Goal: Task Accomplishment & Management: Complete application form

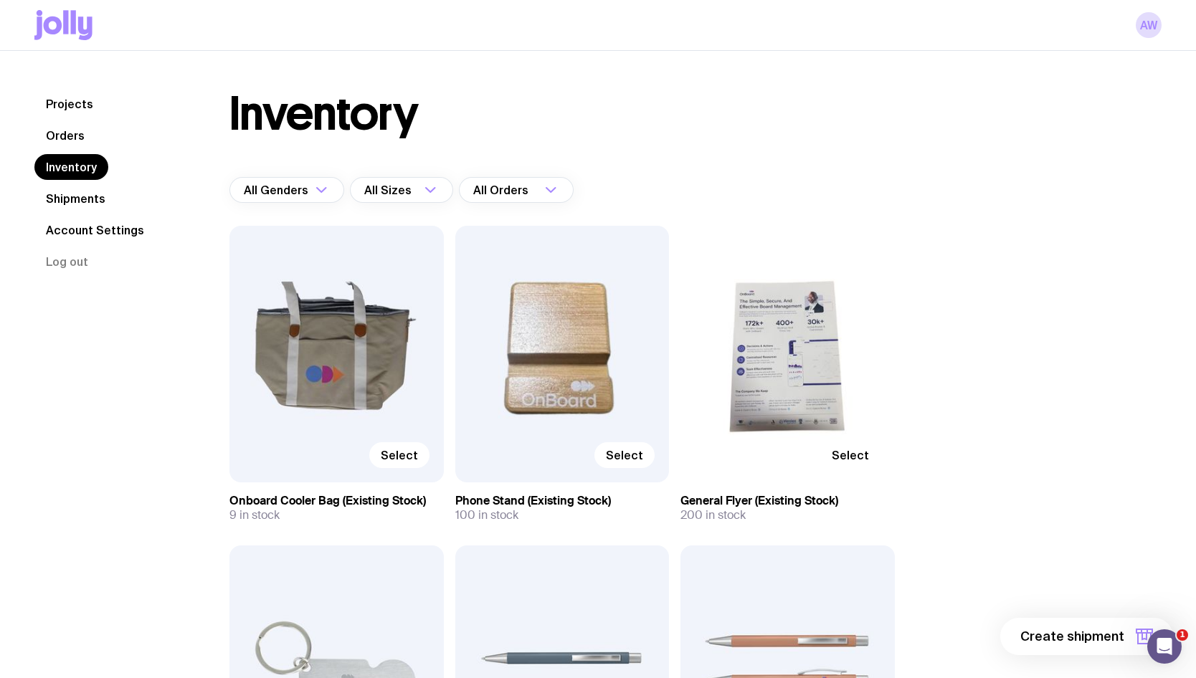
click at [391, 354] on div "Select" at bounding box center [336, 354] width 214 height 257
click at [396, 457] on span "Select" at bounding box center [399, 455] width 37 height 14
click at [0, 0] on input "Select" at bounding box center [0, 0] width 0 height 0
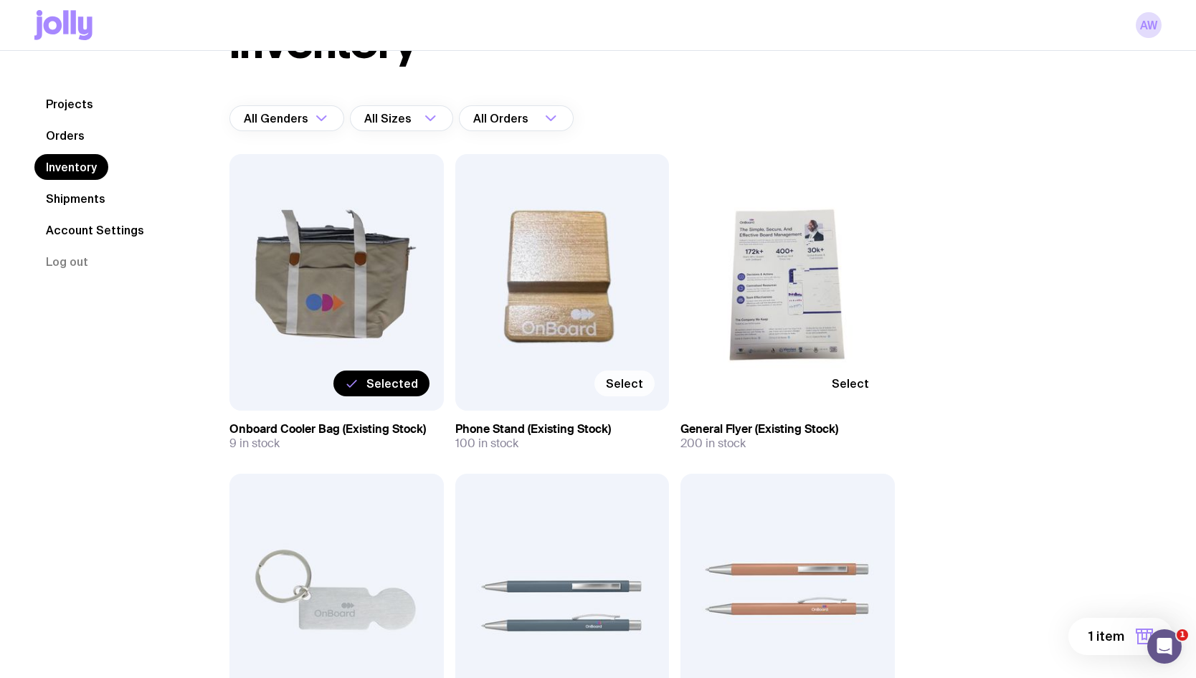
click at [634, 386] on span "Select" at bounding box center [624, 383] width 37 height 14
click at [0, 0] on input "Select" at bounding box center [0, 0] width 0 height 0
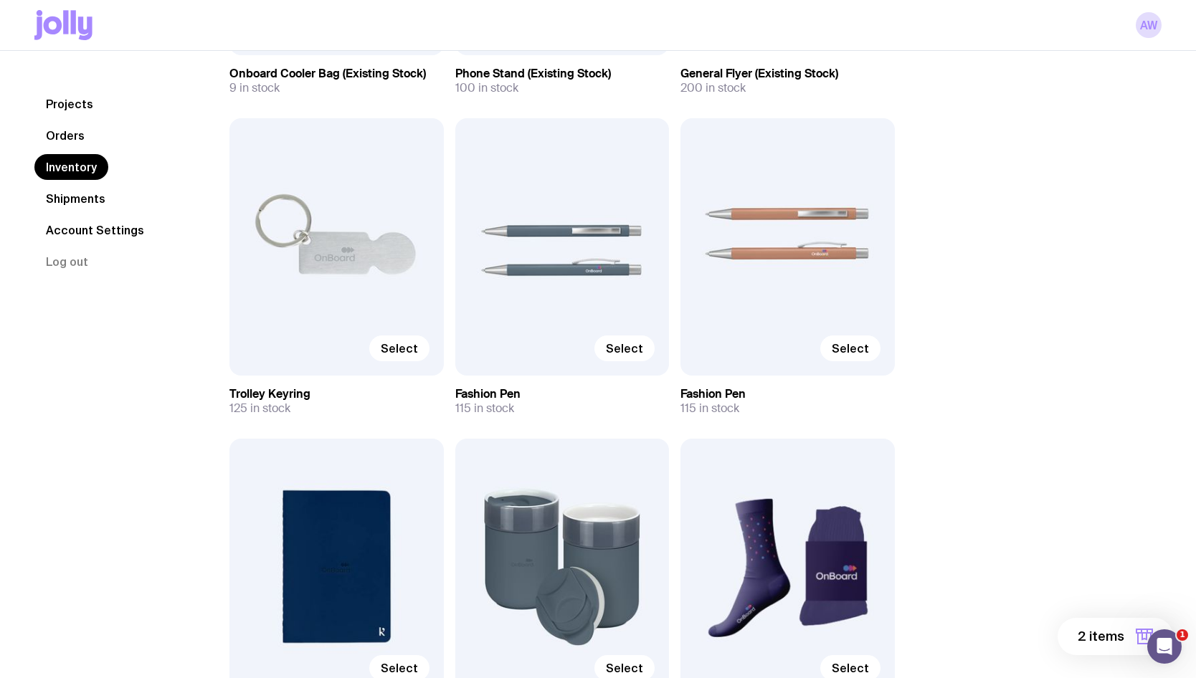
scroll to position [502, 0]
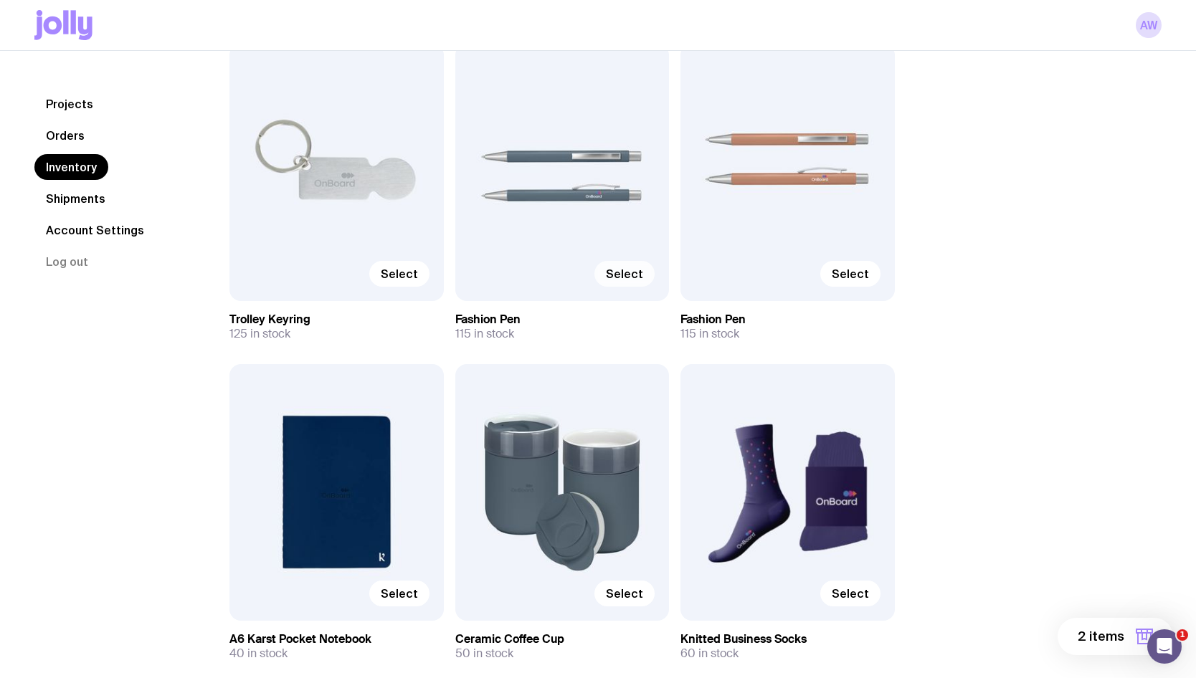
click at [644, 276] on label "Select" at bounding box center [624, 274] width 60 height 26
click at [0, 0] on input "Select" at bounding box center [0, 0] width 0 height 0
click at [841, 276] on span "Select" at bounding box center [850, 274] width 37 height 14
click at [0, 0] on input "Select" at bounding box center [0, 0] width 0 height 0
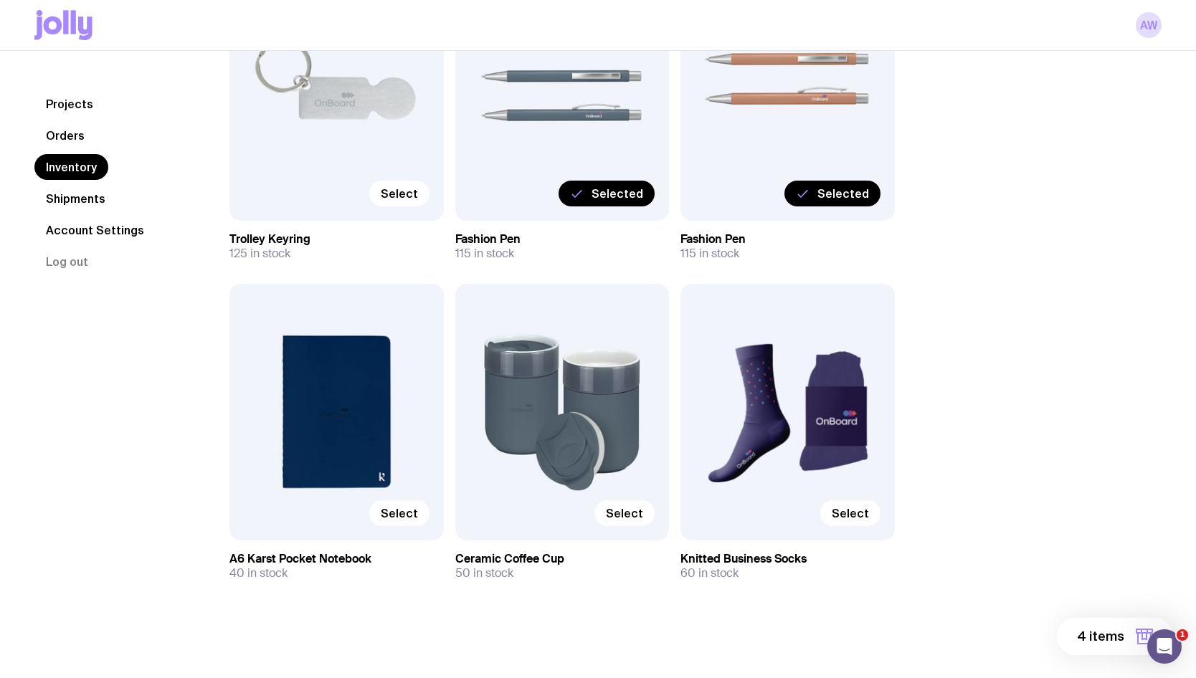
click at [1090, 634] on span "4 items" at bounding box center [1100, 636] width 47 height 17
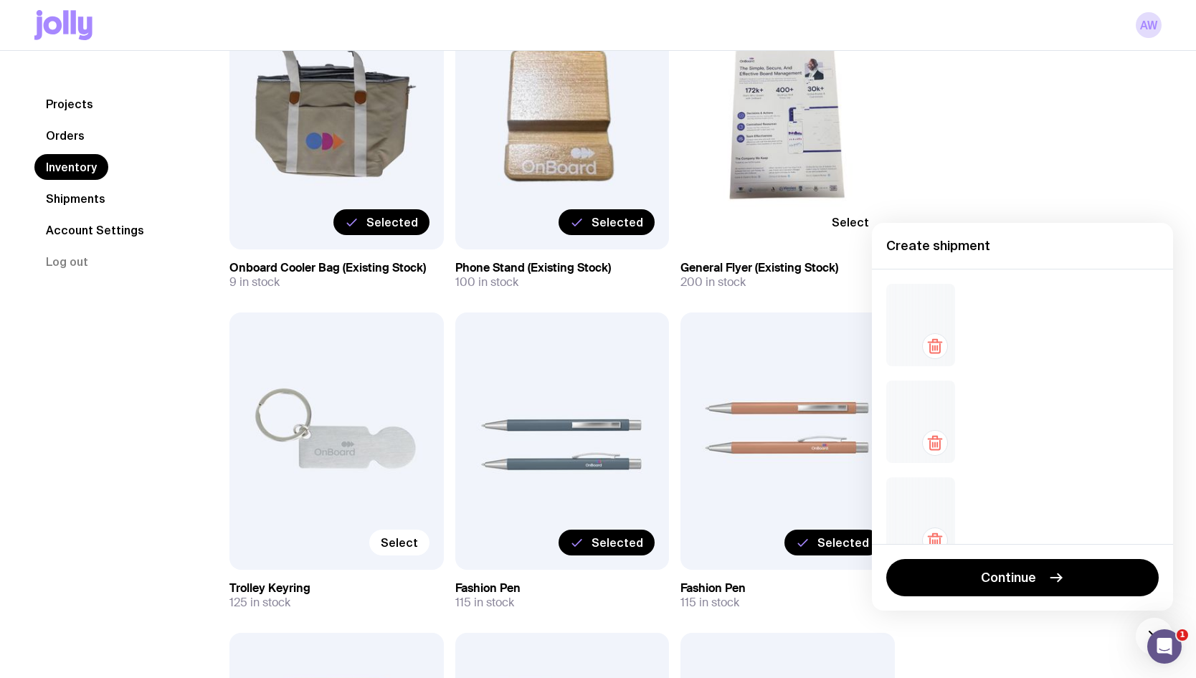
scroll to position [224, 0]
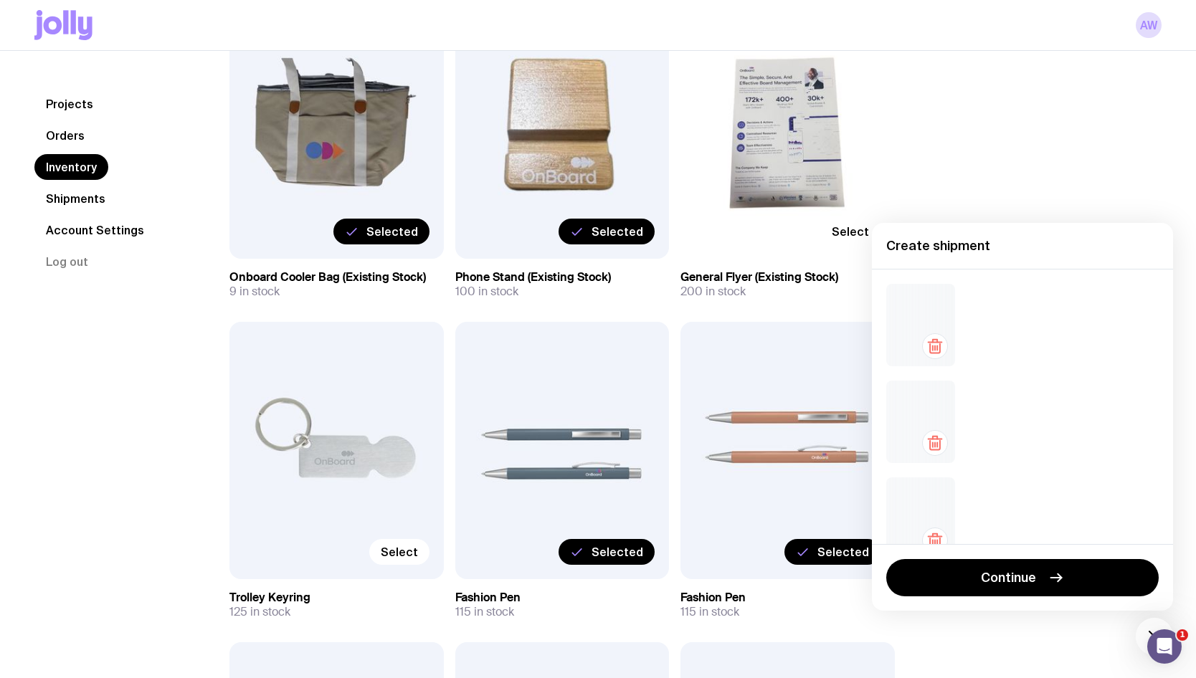
click at [908, 339] on div at bounding box center [920, 325] width 69 height 82
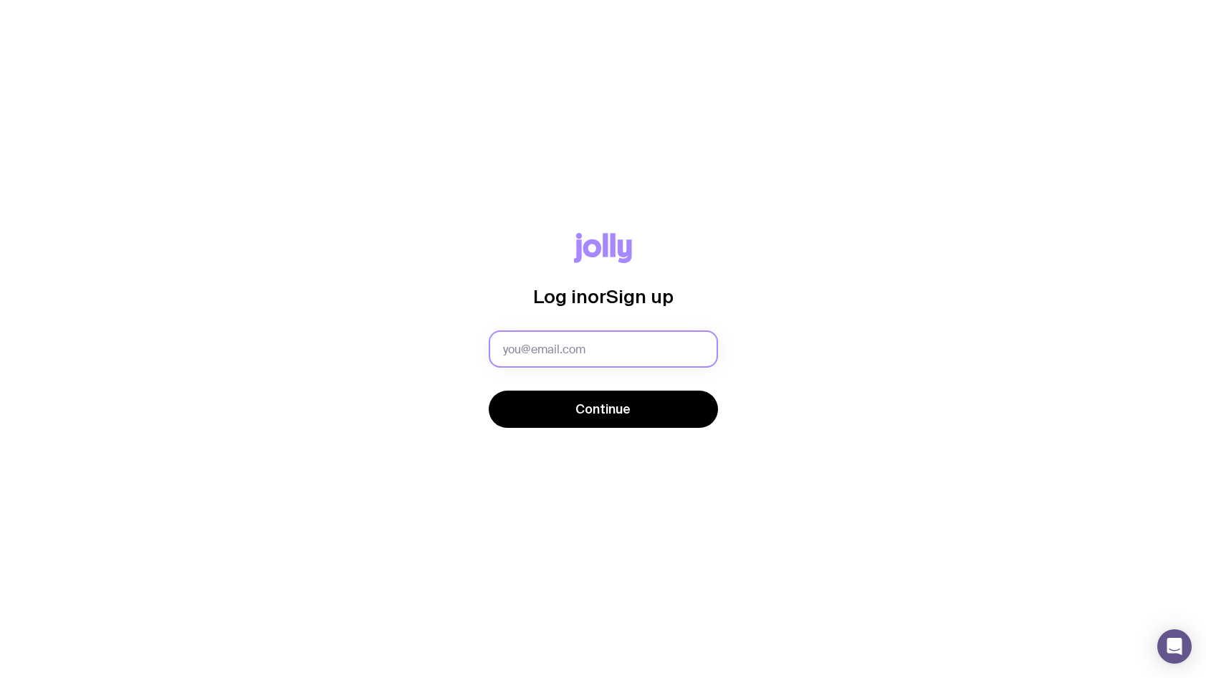
type input "[EMAIL_ADDRESS][DOMAIN_NAME]"
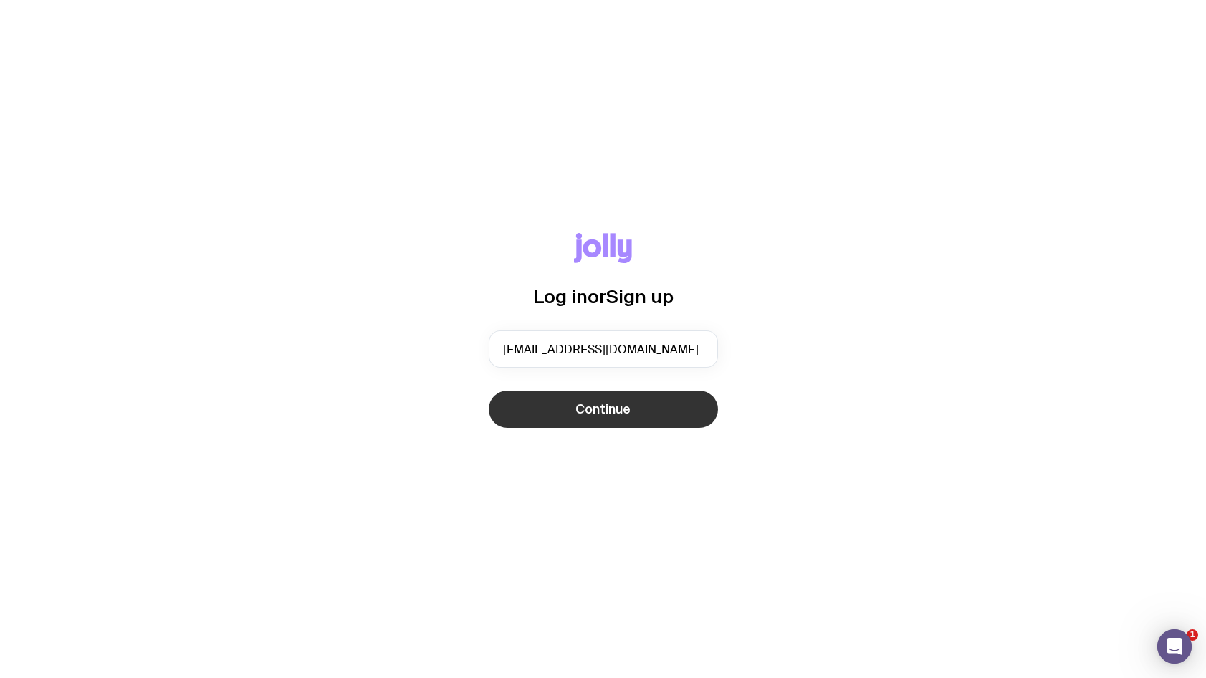
click at [584, 408] on span "Continue" at bounding box center [603, 409] width 55 height 17
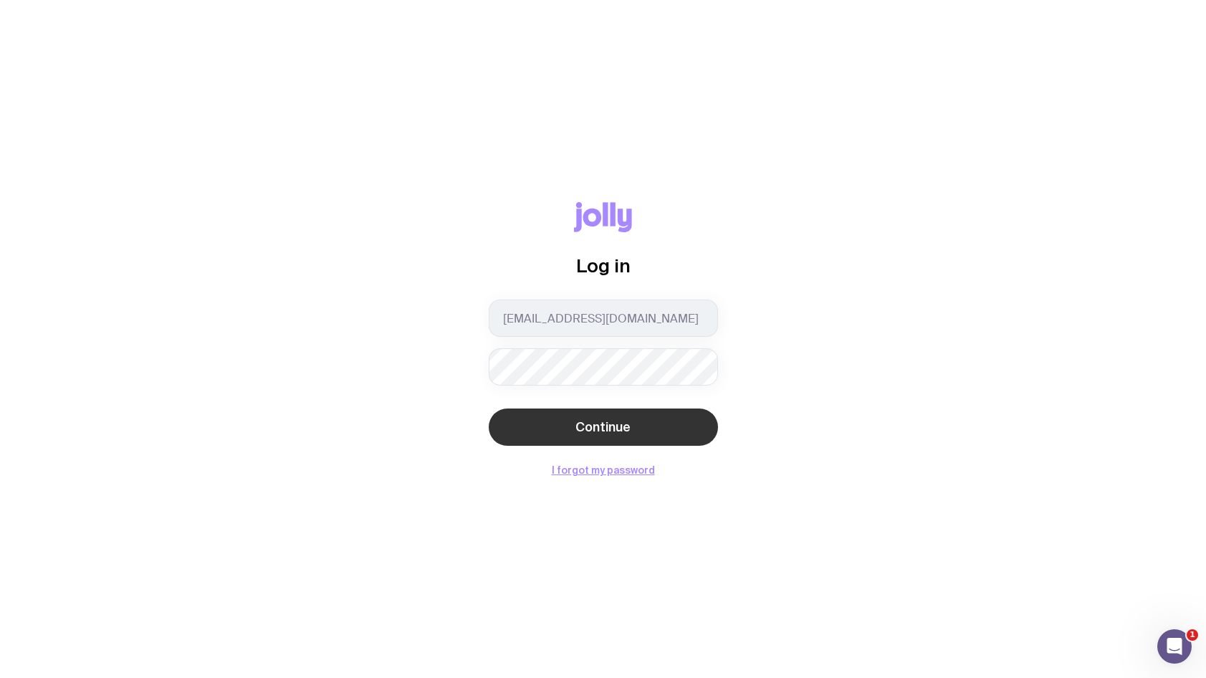
click at [601, 443] on button "Continue" at bounding box center [603, 427] width 229 height 37
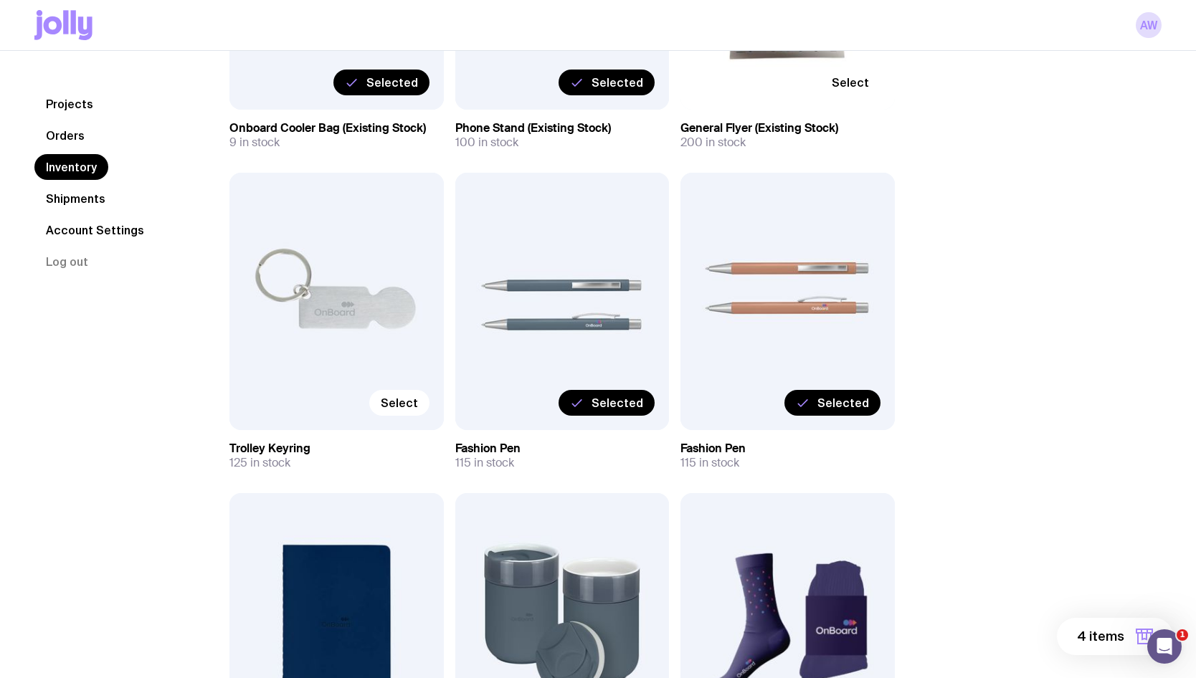
scroll to position [502, 0]
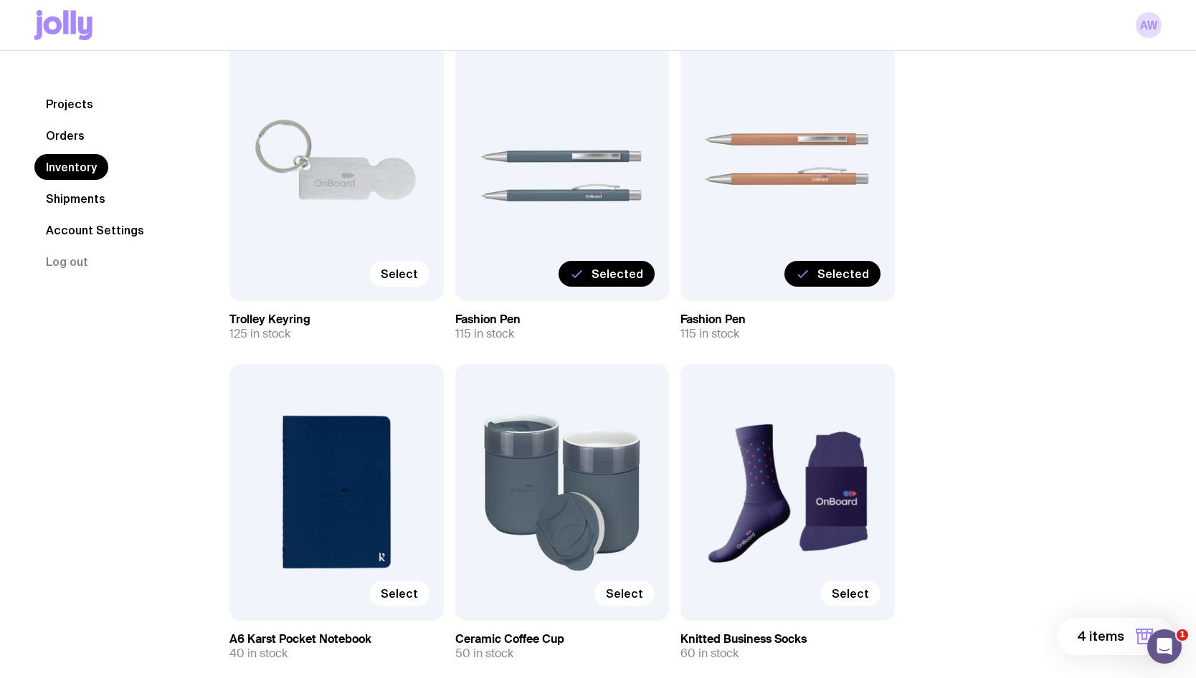
click at [1110, 642] on span "4 items" at bounding box center [1100, 636] width 47 height 17
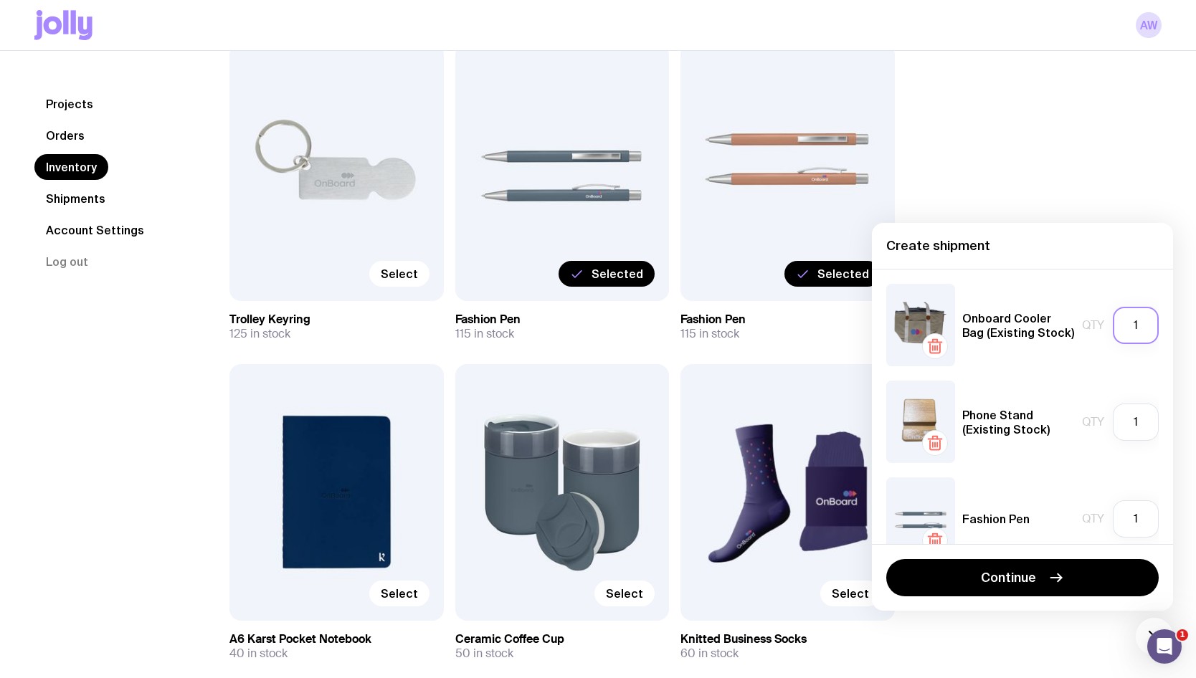
click at [1113, 328] on input "1" at bounding box center [1136, 325] width 46 height 37
drag, startPoint x: 1120, startPoint y: 328, endPoint x: 1169, endPoint y: 328, distance: 48.8
click at [1169, 328] on div "Onboard Cooler Bag (Existing Stock) Qty 1 Phone Stand (Existing Stock) Qty 1 Fa…" at bounding box center [1022, 406] width 301 height 275
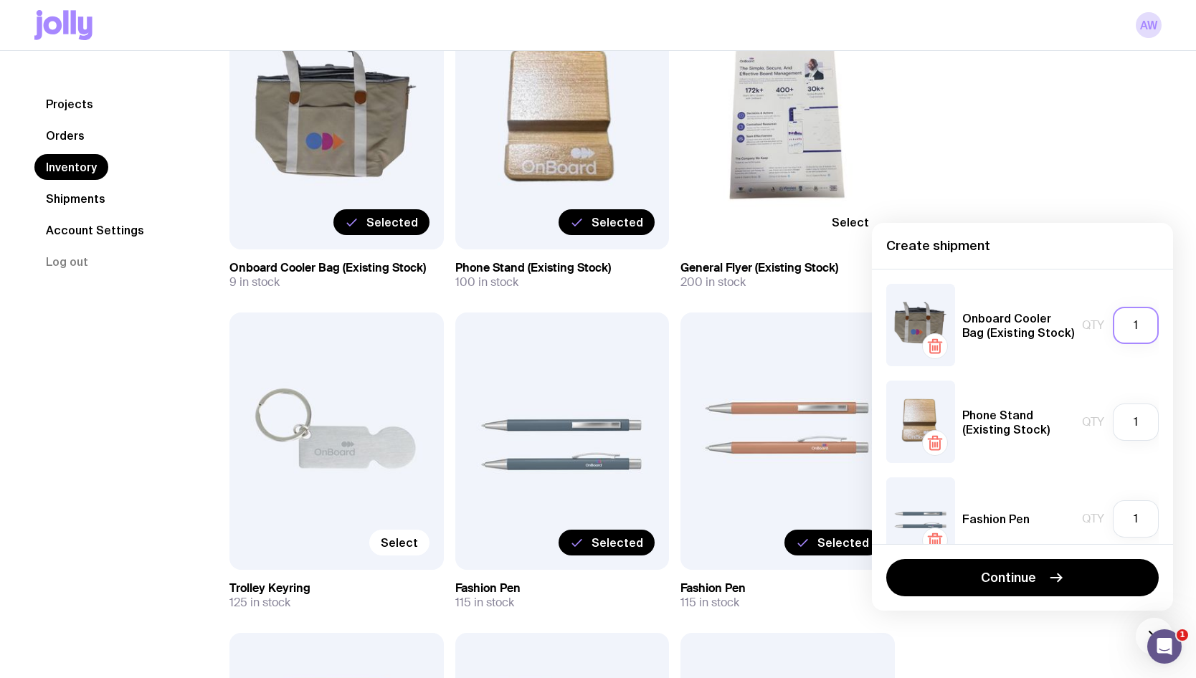
scroll to position [143, 0]
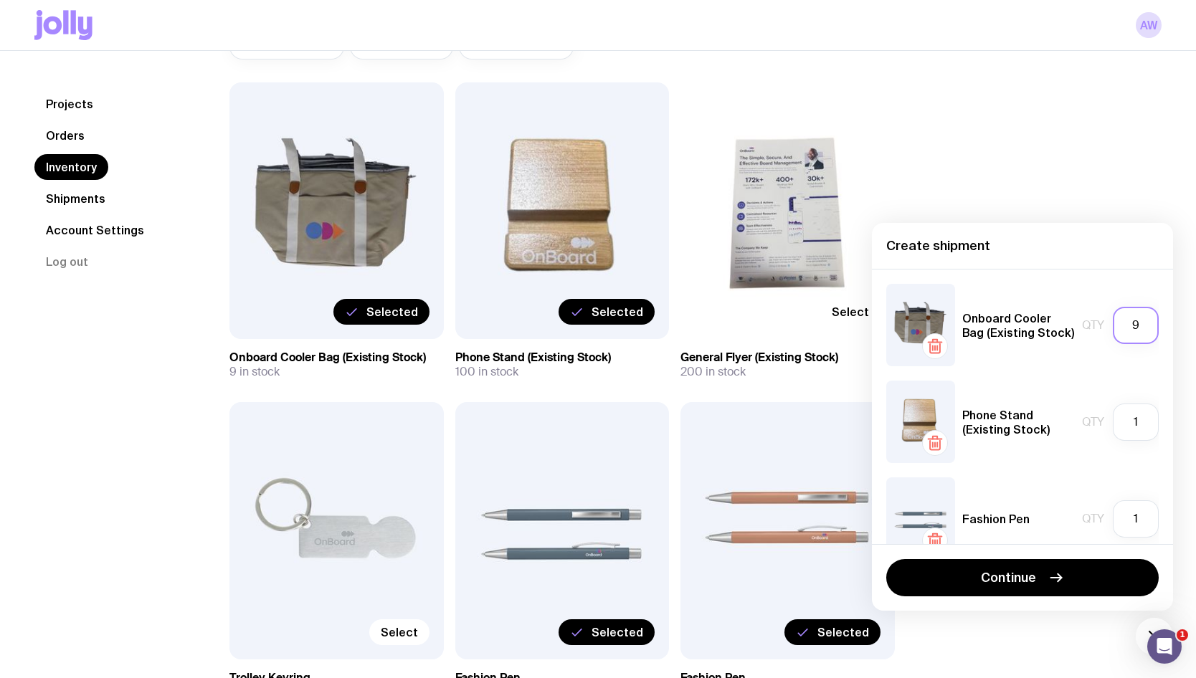
type input "9"
click at [984, 379] on div "Onboard Cooler Bag (Existing Stock) Qty 9 Phone Stand (Existing Stock) Qty 1 Fa…" at bounding box center [1022, 406] width 301 height 275
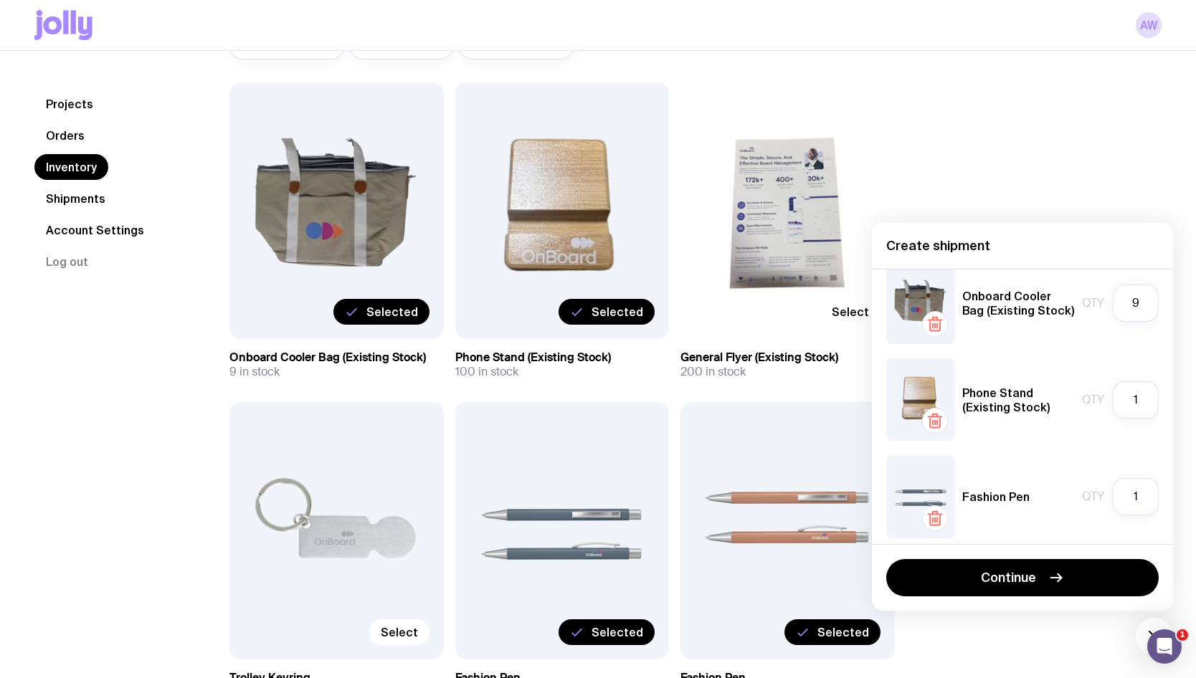
scroll to position [0, 0]
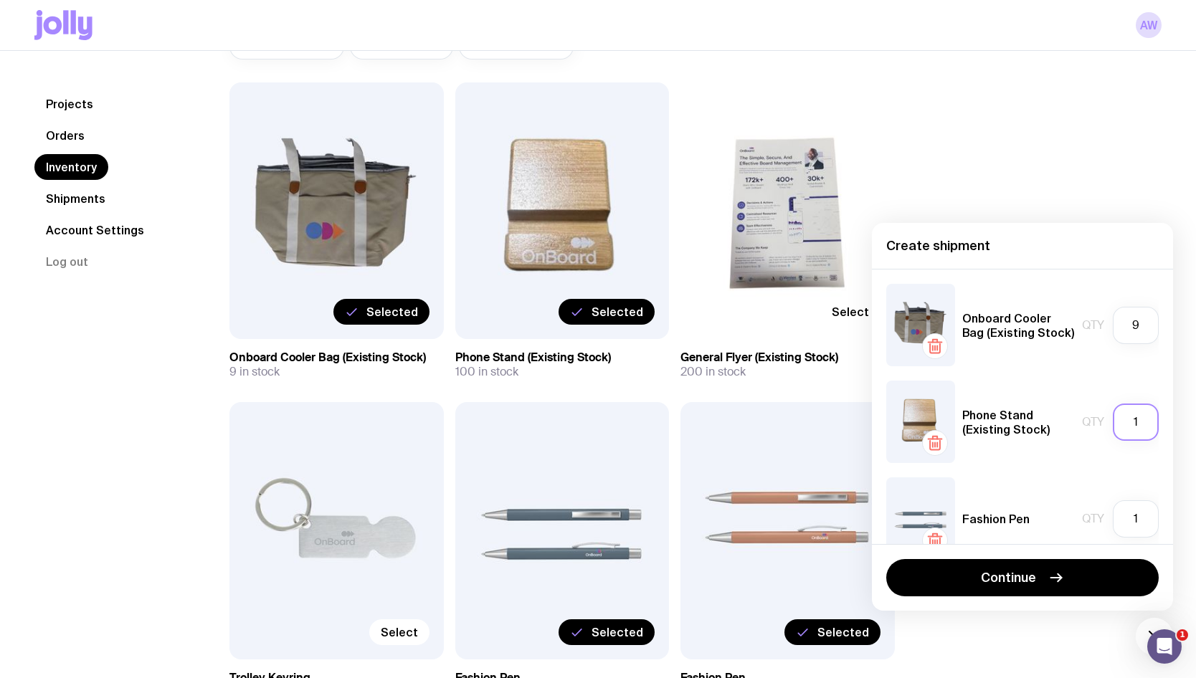
drag, startPoint x: 1120, startPoint y: 424, endPoint x: 1166, endPoint y: 424, distance: 45.9
click at [1166, 424] on div "Onboard Cooler Bag (Existing Stock) Qty 9 Phone Stand (Existing Stock) Qty 1 Fa…" at bounding box center [1022, 406] width 301 height 275
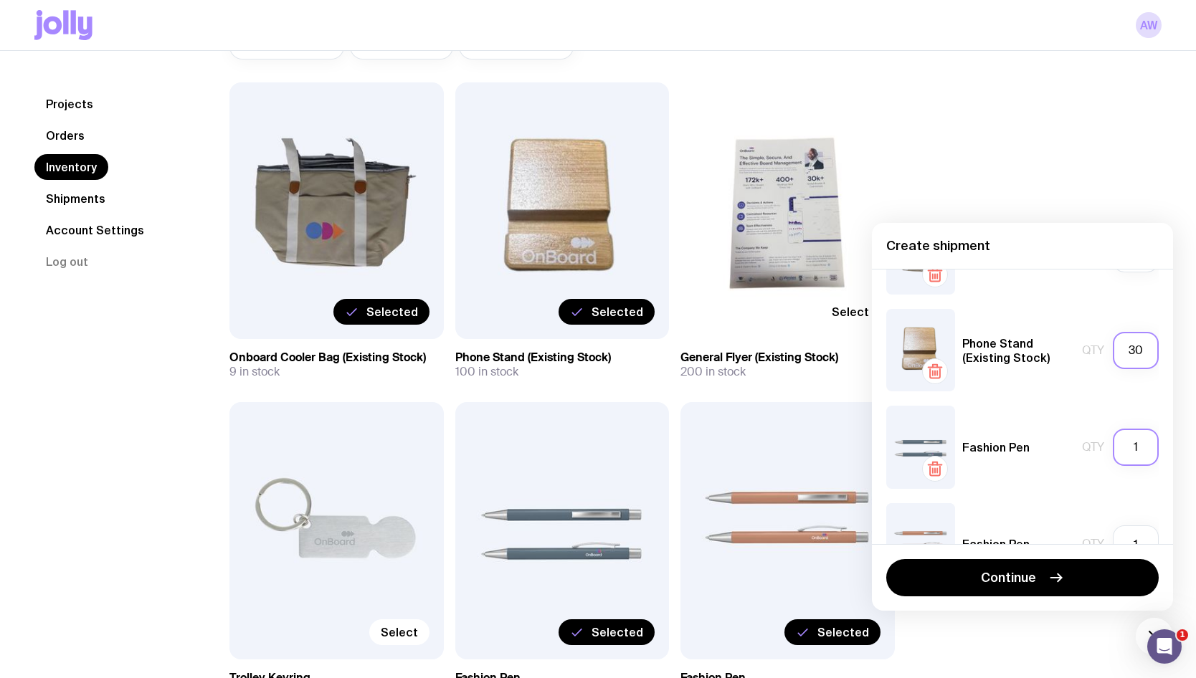
type input "30"
drag, startPoint x: 1123, startPoint y: 449, endPoint x: 1130, endPoint y: 451, distance: 7.5
click at [1130, 451] on input "1" at bounding box center [1136, 447] width 46 height 37
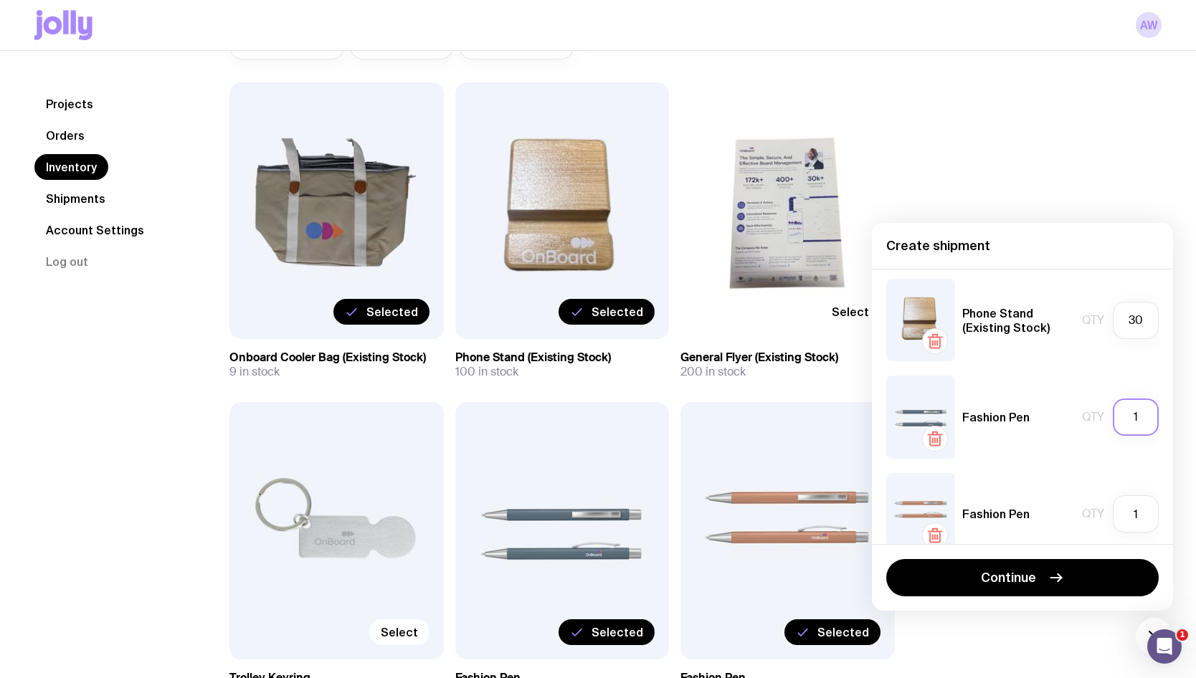
scroll to position [128, 0]
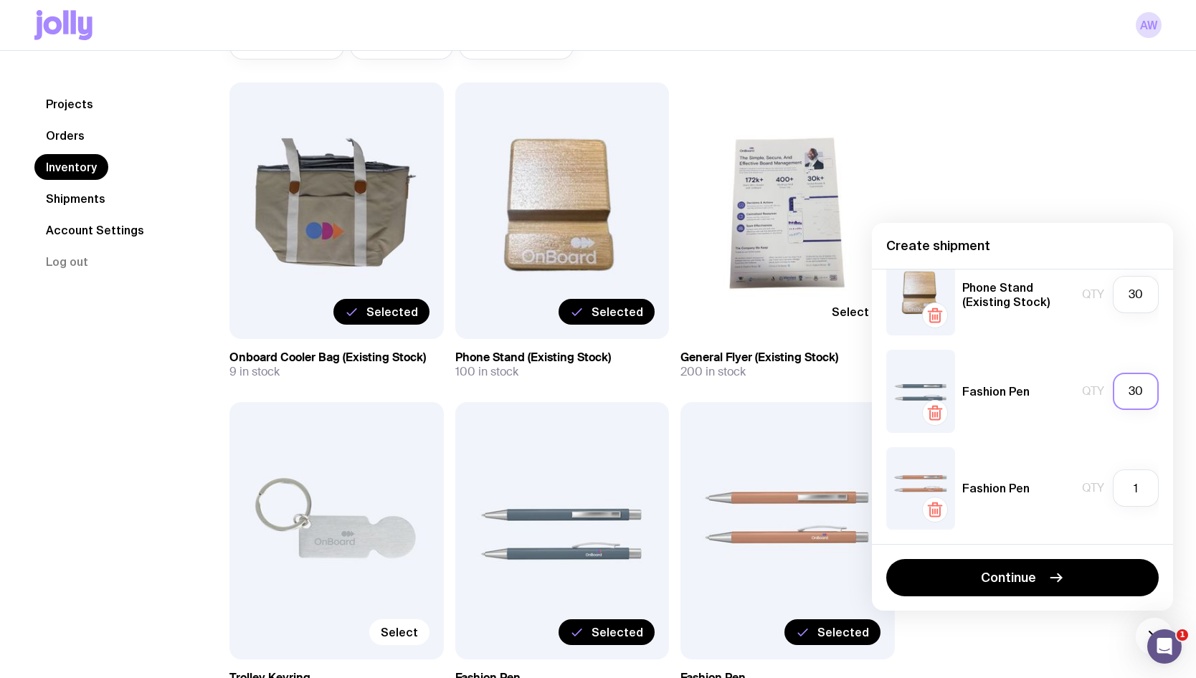
type input "30"
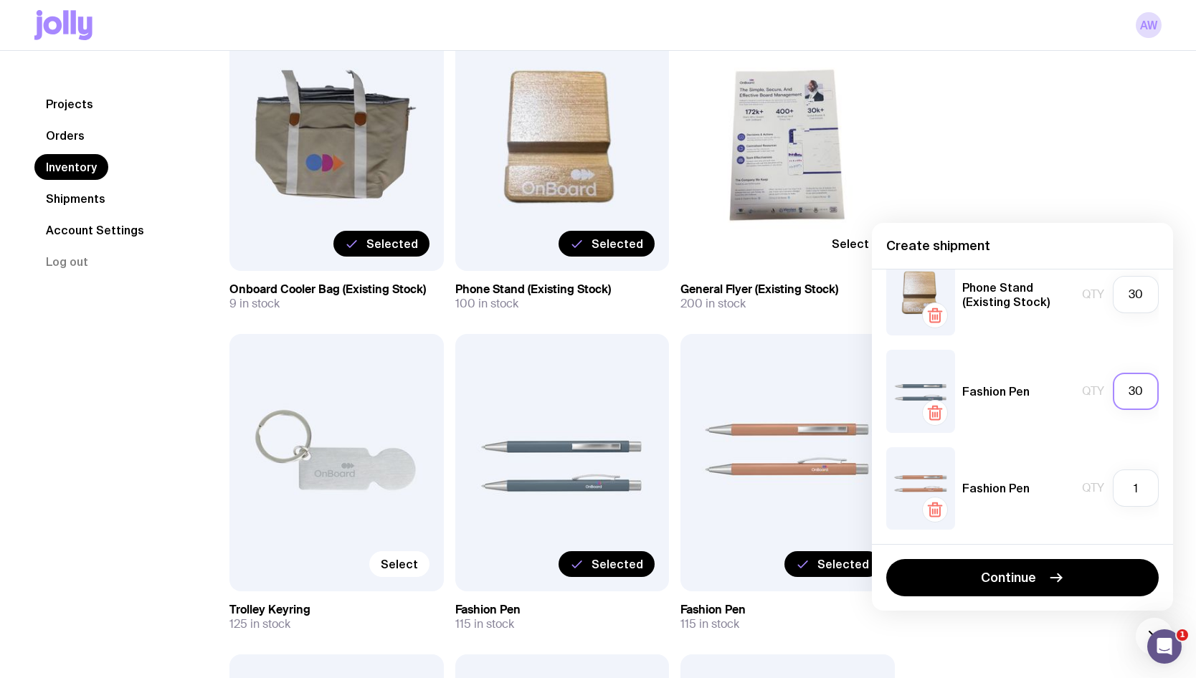
scroll to position [287, 0]
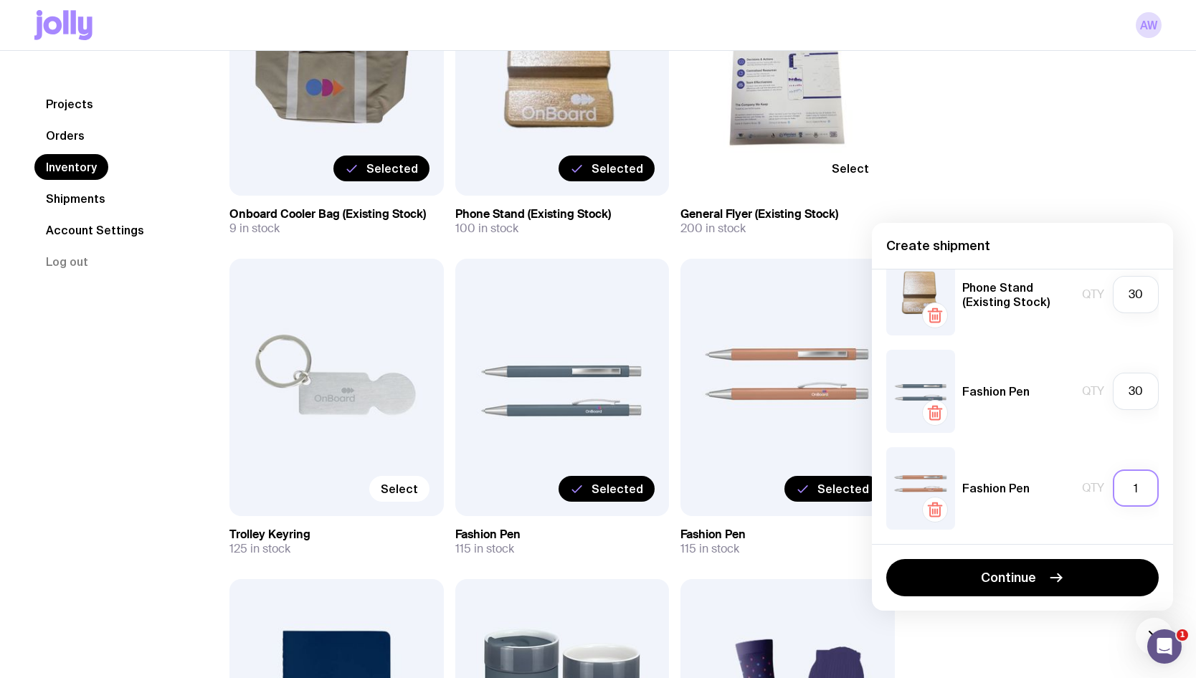
drag, startPoint x: 1117, startPoint y: 465, endPoint x: 1124, endPoint y: 474, distance: 11.8
click at [1124, 474] on div "Fashion Pen Qty 1" at bounding box center [1022, 488] width 272 height 82
drag, startPoint x: 1132, startPoint y: 487, endPoint x: 1111, endPoint y: 487, distance: 20.8
click at [1113, 487] on input "1" at bounding box center [1136, 488] width 46 height 37
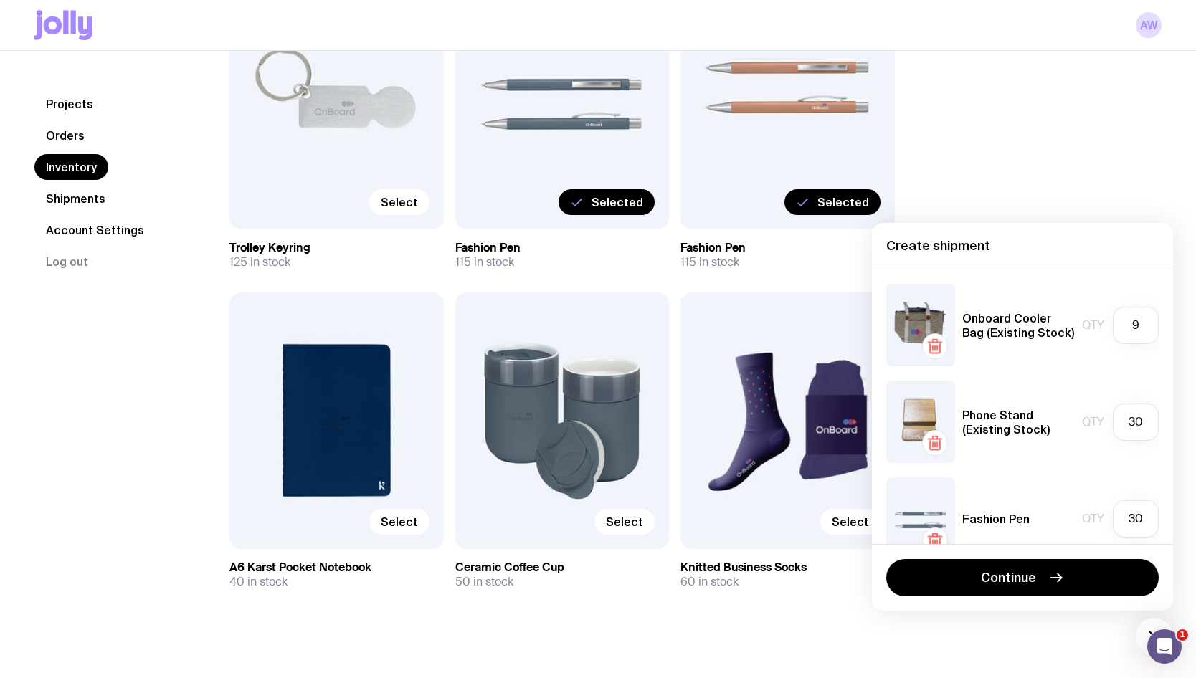
scroll to position [128, 0]
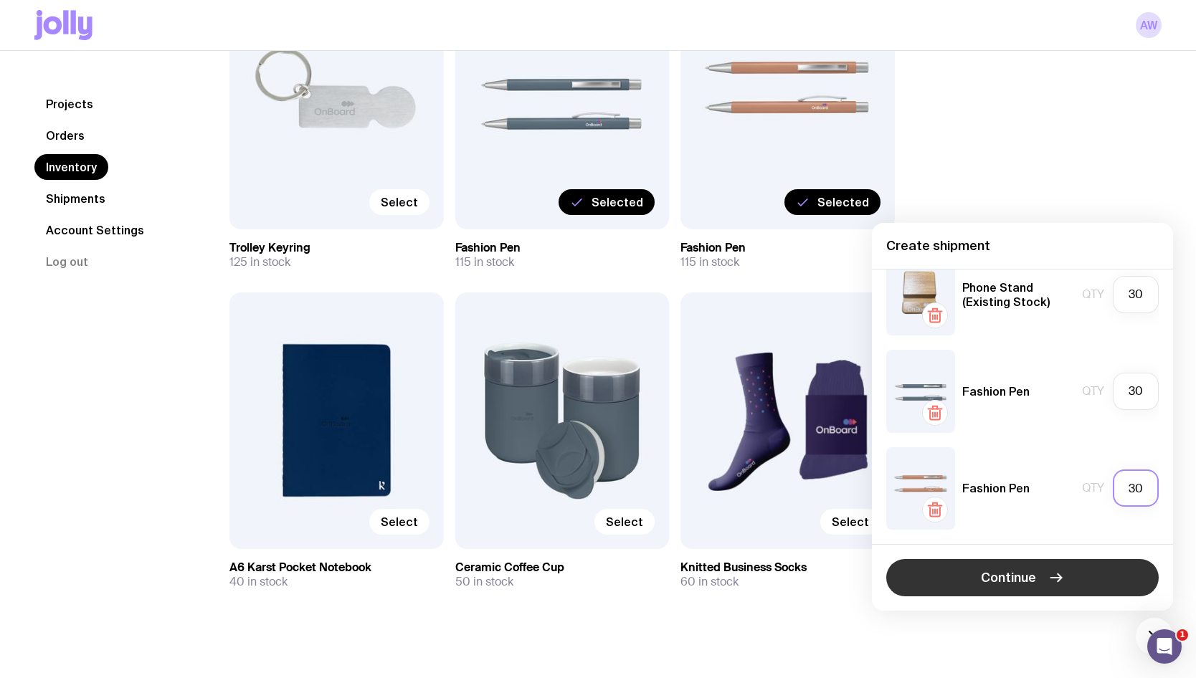
type input "30"
click at [1056, 566] on button "Continue" at bounding box center [1022, 577] width 272 height 37
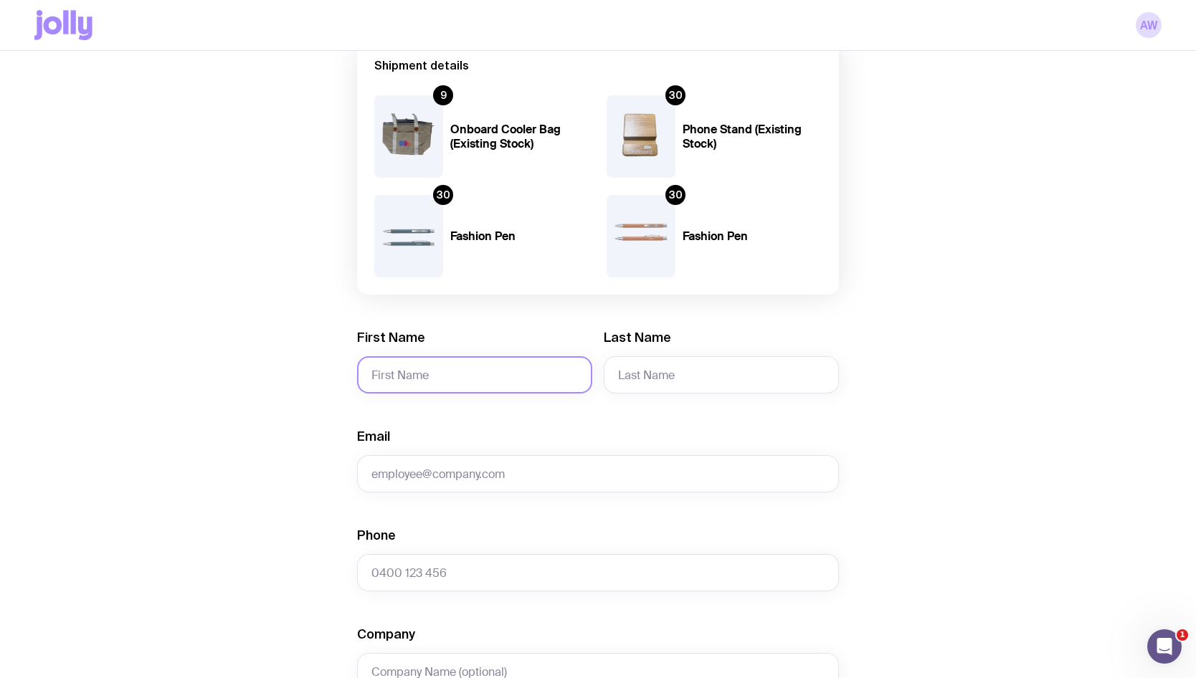
scroll to position [143, 0]
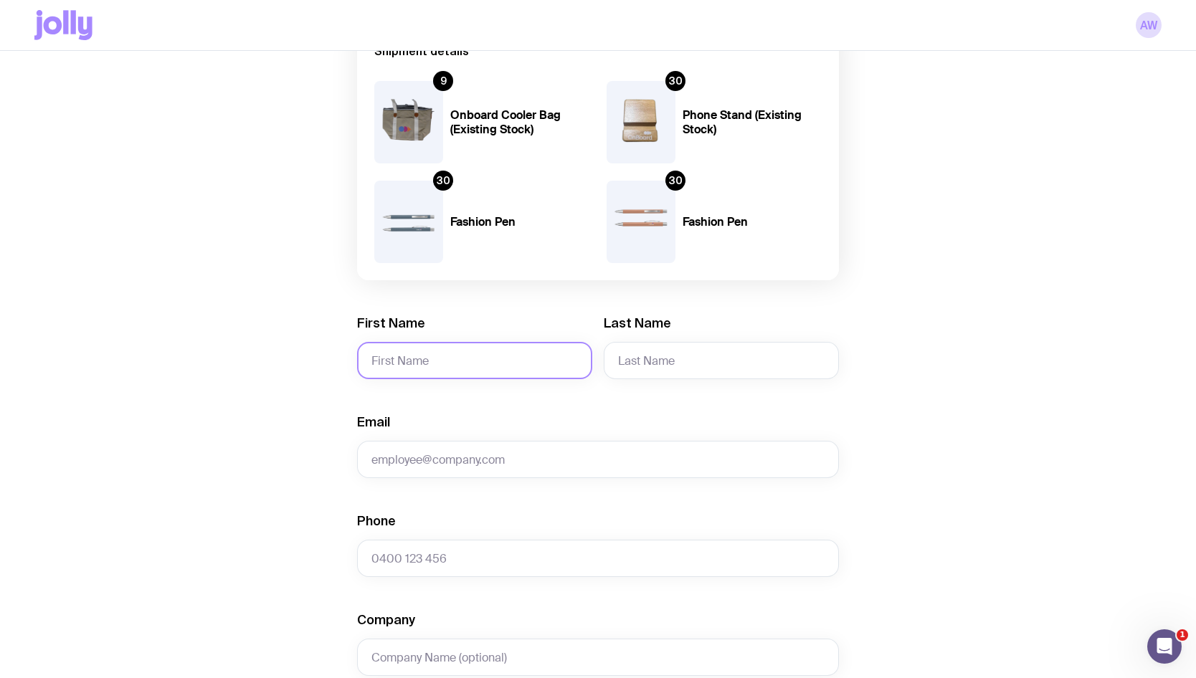
click at [417, 353] on input "First Name" at bounding box center [474, 360] width 235 height 37
type input "[PERSON_NAME]"
type input "[EMAIL_ADDRESS][DOMAIN_NAME]"
type input "0433958605"
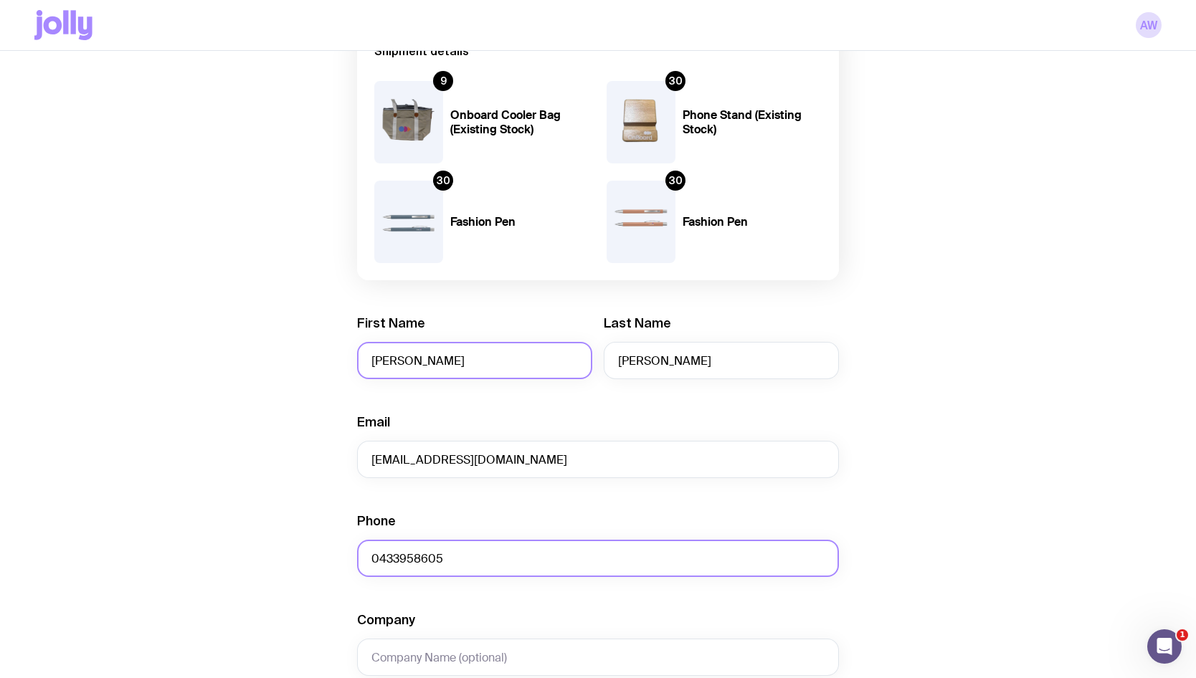
type input "Passageways (Trading Name: OnBoard Meetings)"
type input "[STREET_ADDRESS]"
type input "Unit 106"
type input "Burwood"
type input "2134"
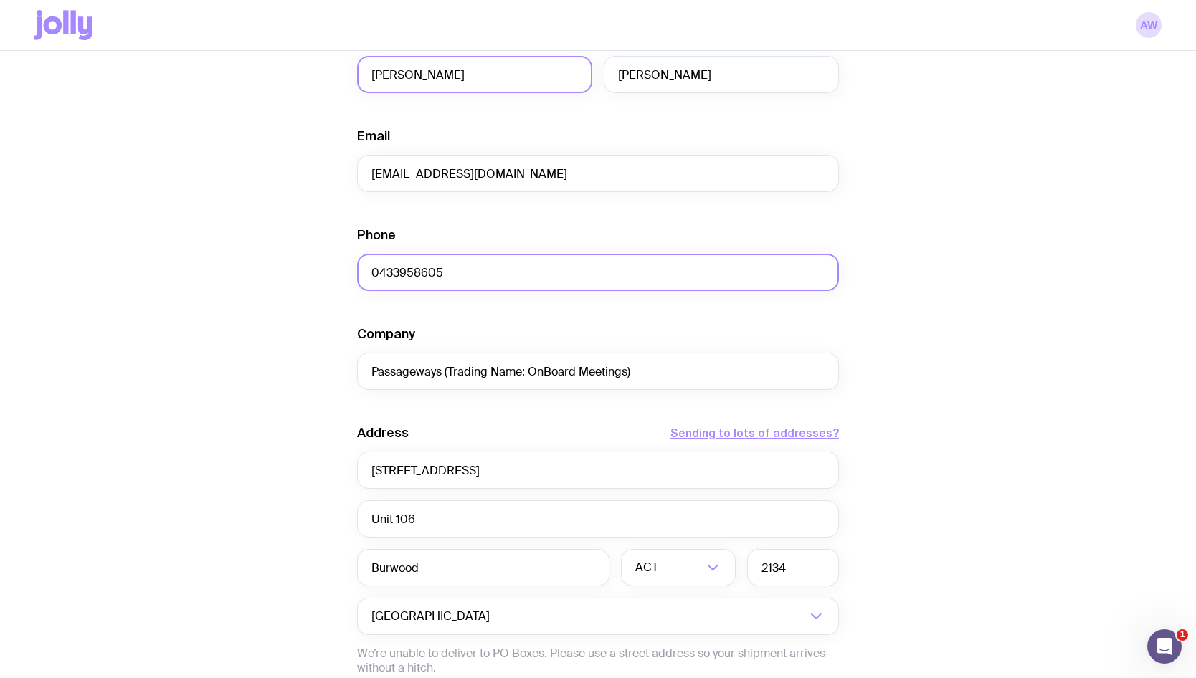
scroll to position [430, 0]
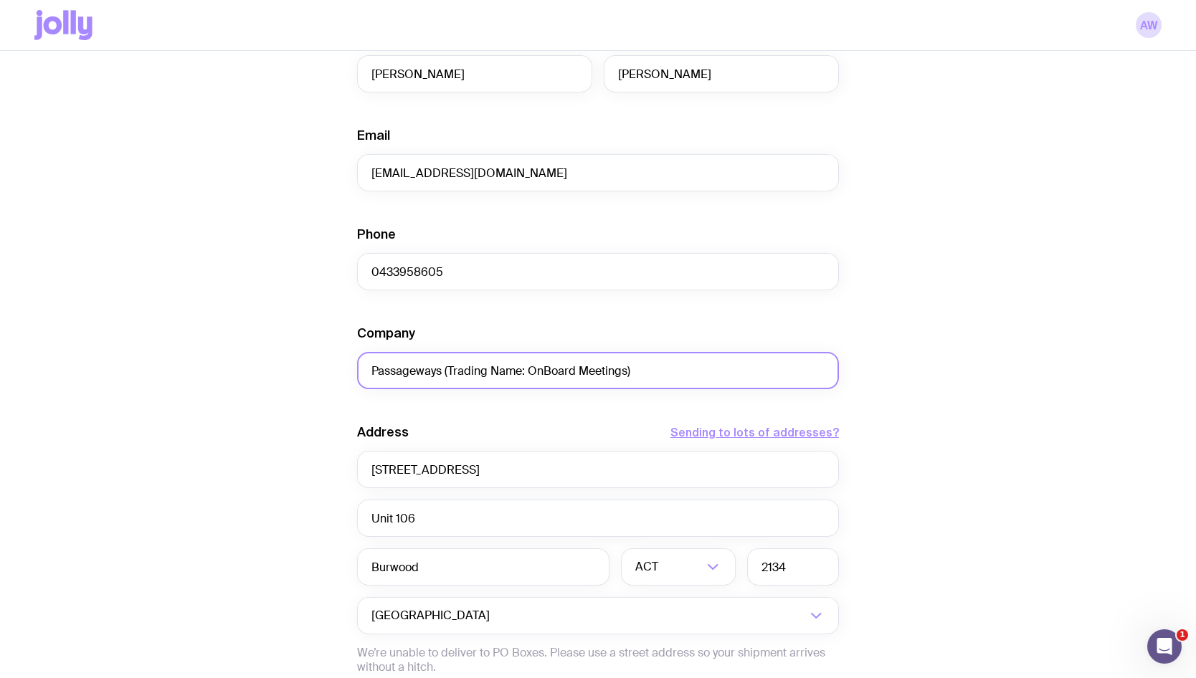
drag, startPoint x: 667, startPoint y: 378, endPoint x: 301, endPoint y: 365, distance: 365.8
click at [301, 365] on div "Create shipment Shipment details 9 Onboard Cooler Bag (Existing Stock) 30 Phone…" at bounding box center [597, 273] width 1127 height 1190
type input "OnBoard"
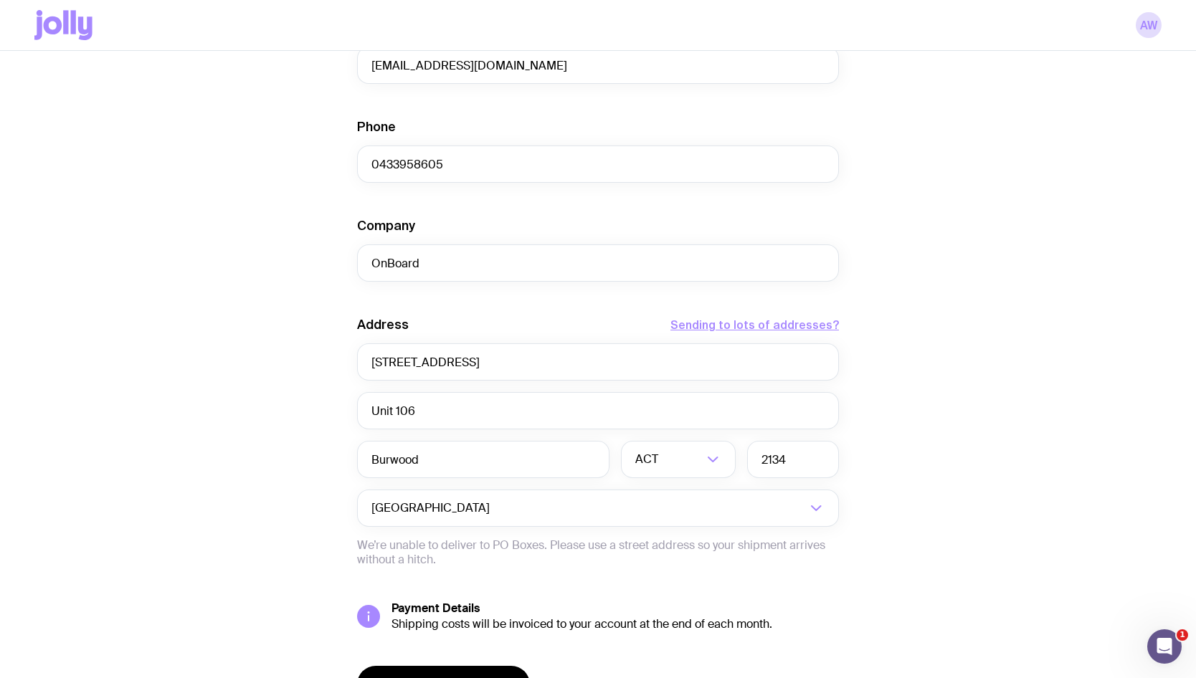
scroll to position [573, 0]
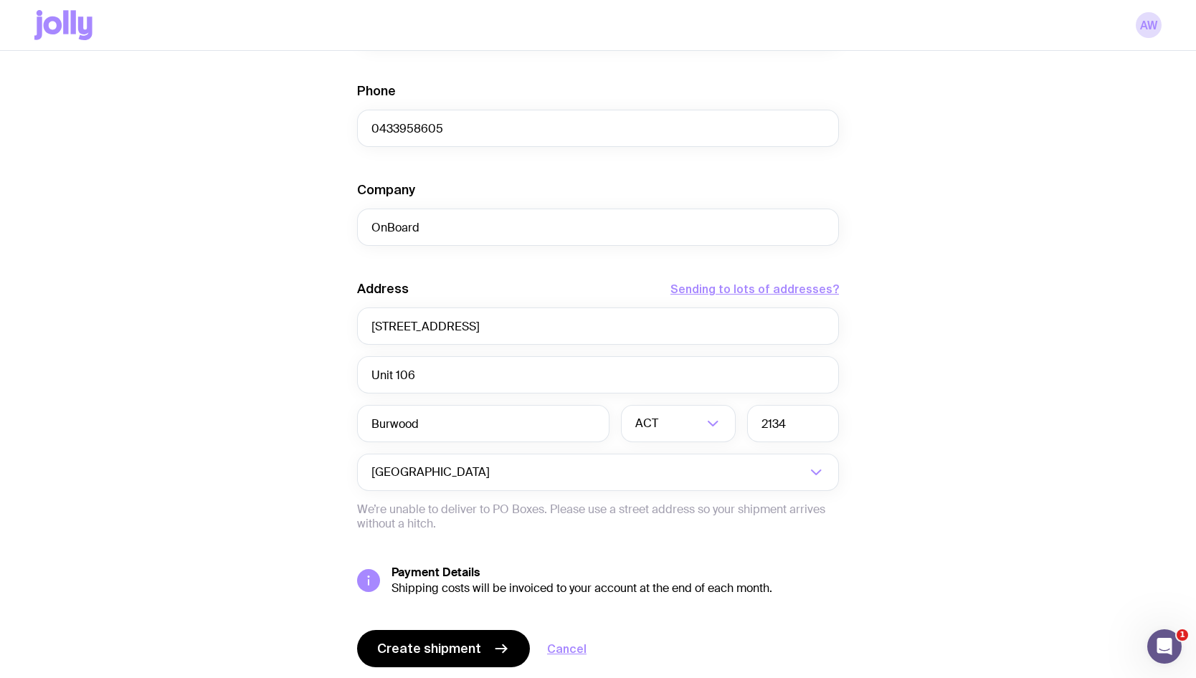
click at [928, 471] on div "Create shipment Shipment details 9 Onboard Cooler Bag (Existing Stock) 30 Phone…" at bounding box center [597, 130] width 1127 height 1190
click at [715, 434] on div "Loading..." at bounding box center [720, 423] width 32 height 37
click at [681, 495] on li "[GEOGRAPHIC_DATA]" at bounding box center [678, 498] width 113 height 31
click at [943, 453] on div "Create shipment Shipment details 9 Onboard Cooler Bag (Existing Stock) 30 Phone…" at bounding box center [597, 130] width 1127 height 1190
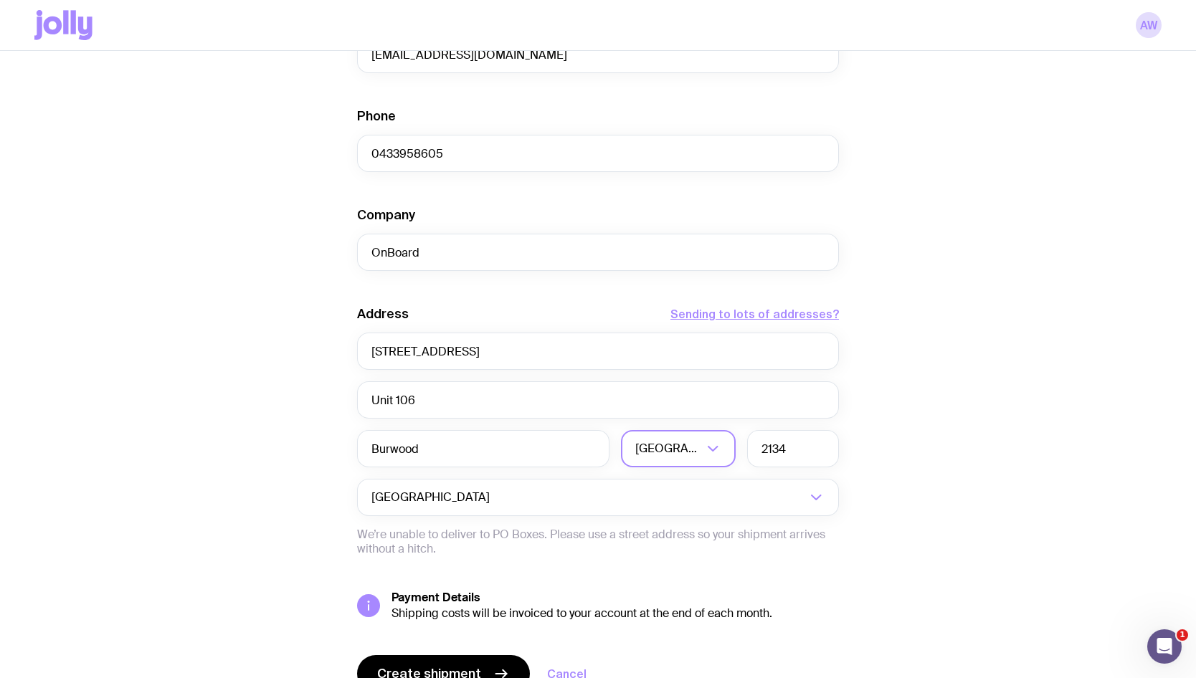
scroll to position [620, 0]
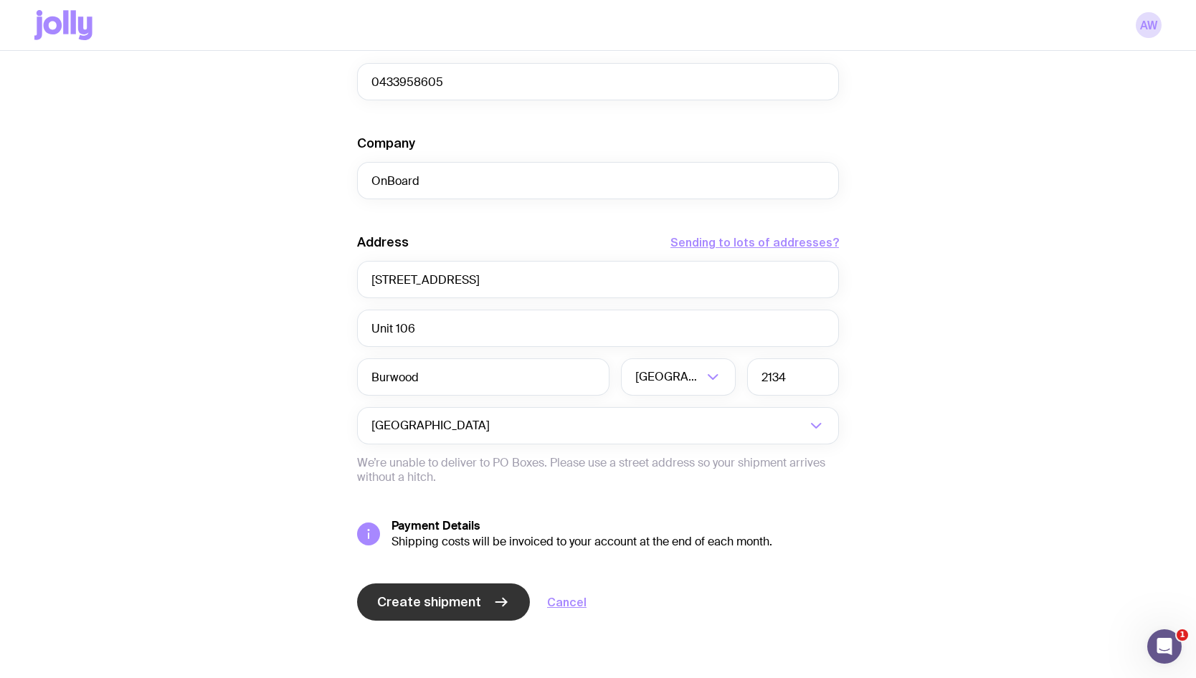
click at [466, 601] on span "Create shipment" at bounding box center [429, 602] width 104 height 17
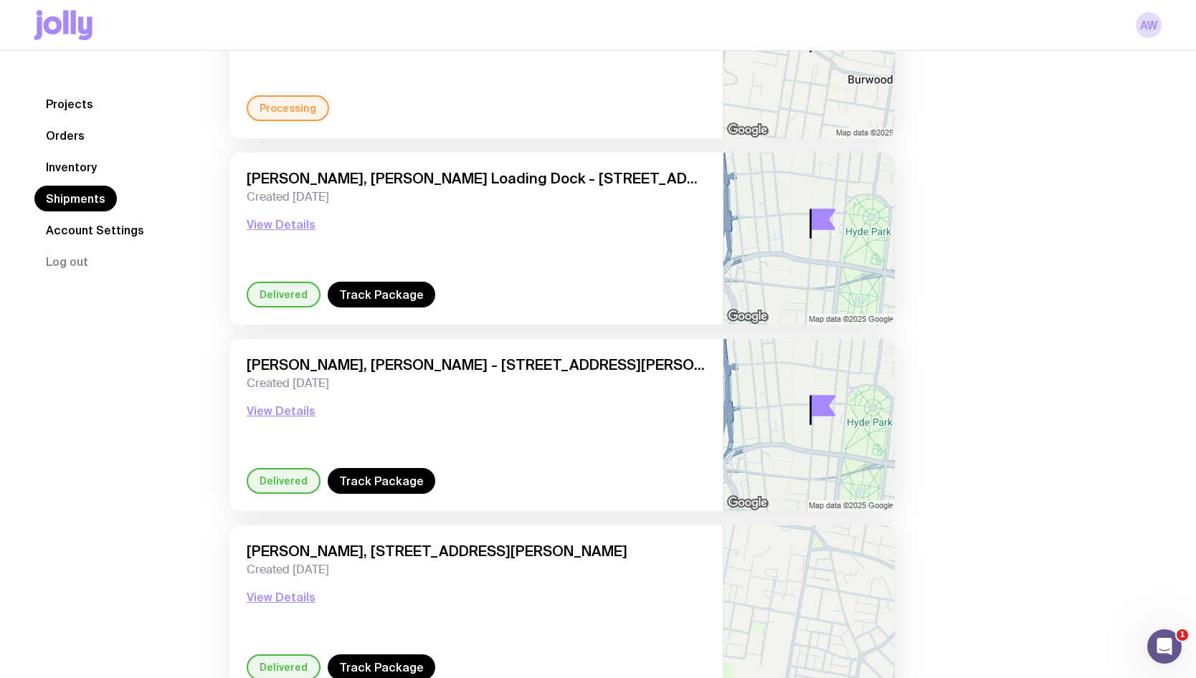
scroll to position [215, 0]
